Goal: Book appointment/travel/reservation

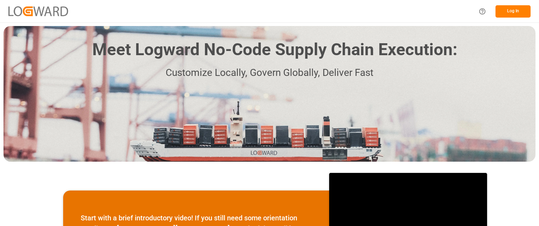
click at [517, 11] on button "Log In" at bounding box center [513, 11] width 35 height 12
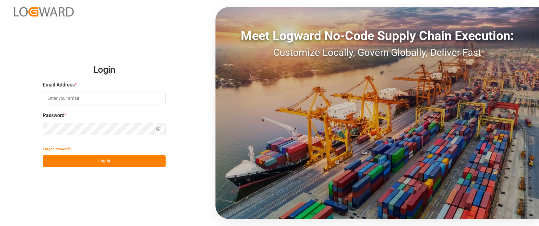
type input "[EMAIL_ADDRESS][DOMAIN_NAME]"
click at [105, 164] on button "Log In" at bounding box center [104, 161] width 123 height 12
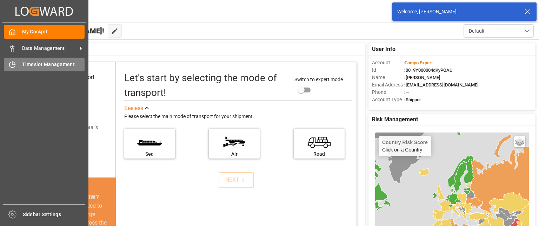
click at [8, 66] on div at bounding box center [10, 64] width 12 height 7
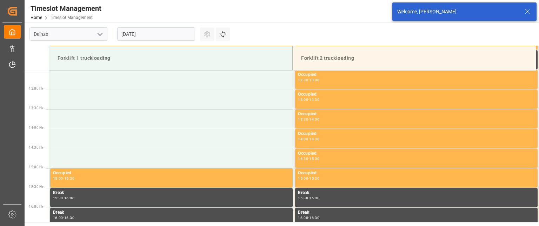
scroll to position [507, 0]
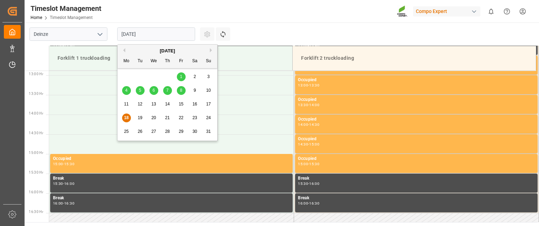
click at [158, 32] on input "[DATE]" at bounding box center [156, 33] width 78 height 13
click at [140, 114] on div "19" at bounding box center [140, 118] width 9 height 8
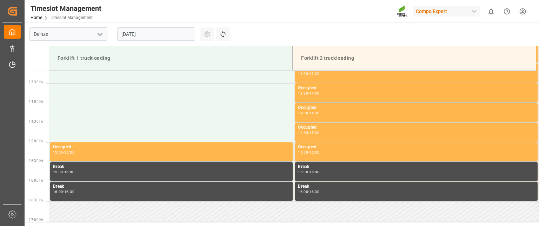
scroll to position [527, 0]
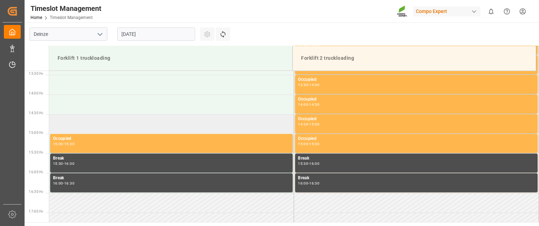
click at [175, 120] on td at bounding box center [171, 124] width 245 height 20
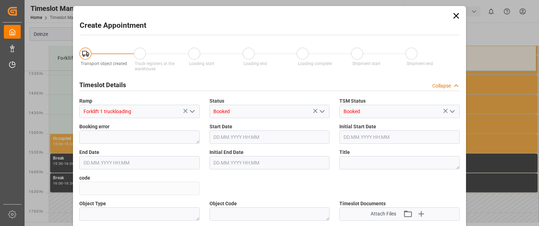
type input "[DATE] 14:30"
type input "[DATE] 15:00"
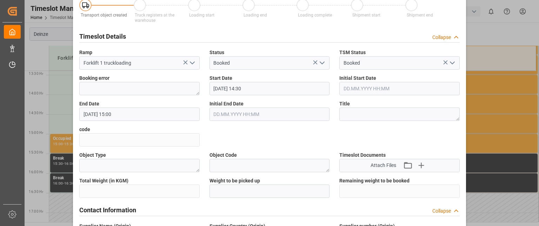
scroll to position [105, 0]
